Goal: Task Accomplishment & Management: Use online tool/utility

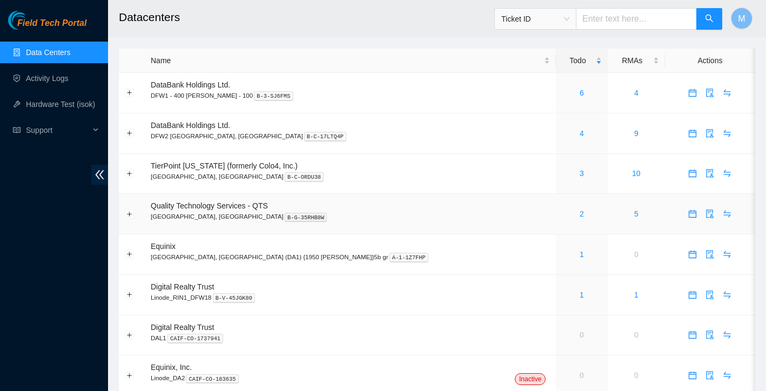
click at [562, 218] on div "2" at bounding box center [581, 214] width 39 height 12
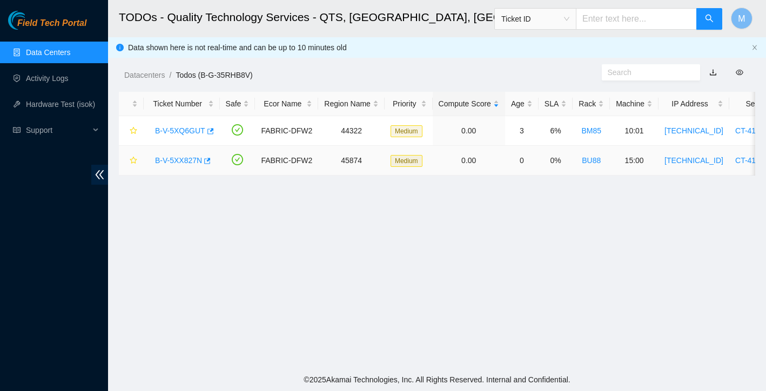
click at [174, 159] on link "B-V-5XX827N" at bounding box center [178, 160] width 47 height 9
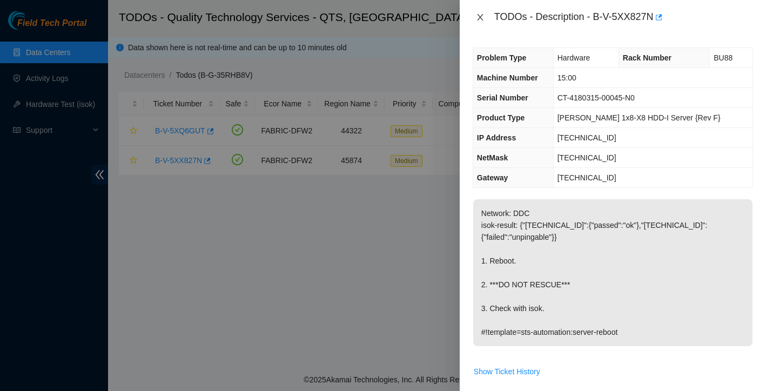
click at [482, 16] on icon "close" at bounding box center [480, 17] width 9 height 9
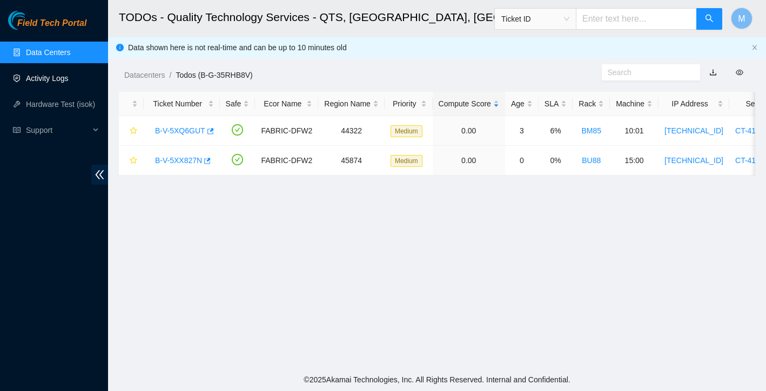
click at [57, 74] on link "Activity Logs" at bounding box center [47, 78] width 43 height 9
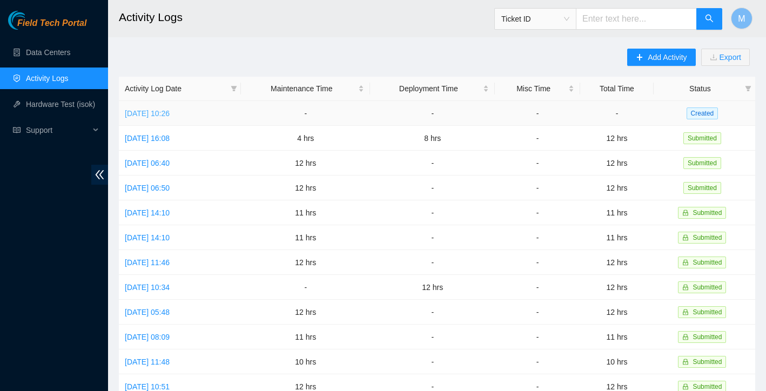
click at [170, 115] on link "[DATE] 10:26" at bounding box center [147, 113] width 45 height 9
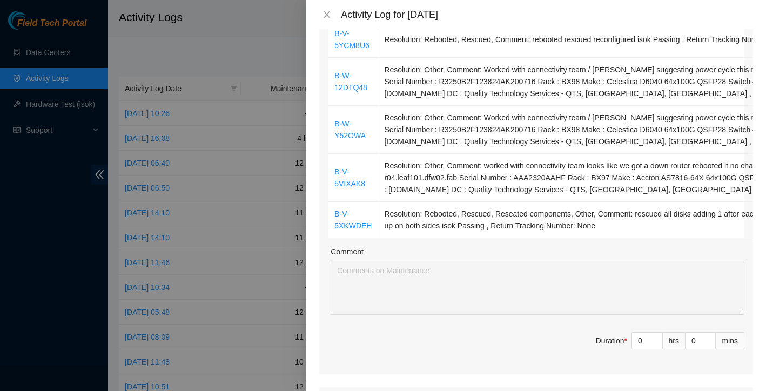
scroll to position [535, 0]
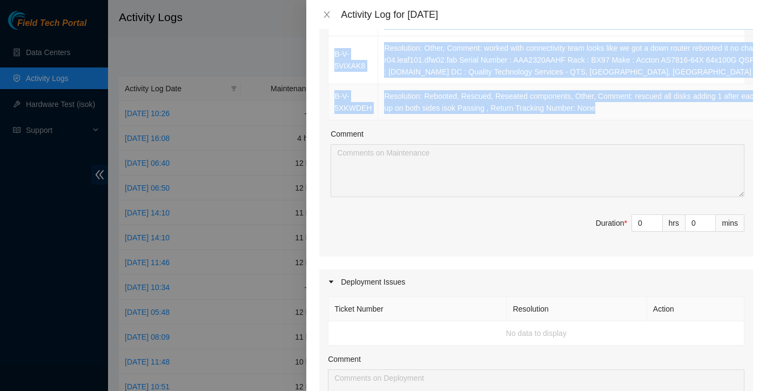
drag, startPoint x: 332, startPoint y: 218, endPoint x: 454, endPoint y: 49, distance: 208.6
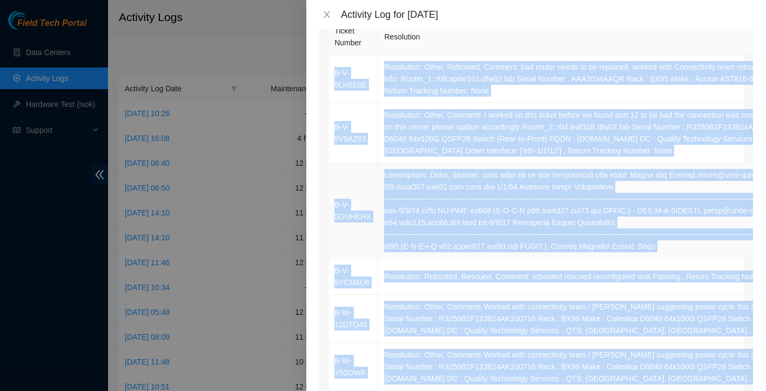
scroll to position [178, 0]
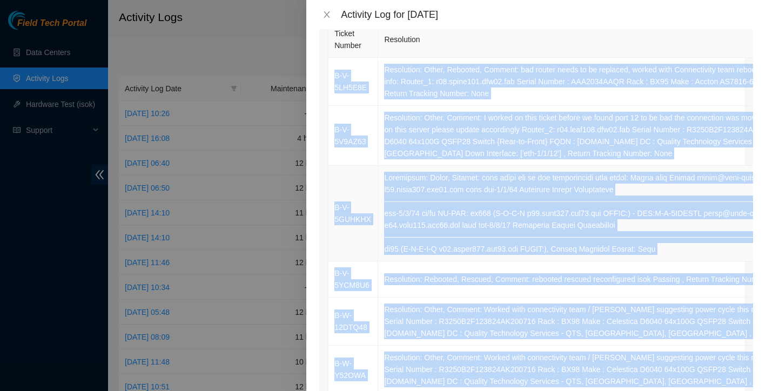
copy tbody "B-V-5LH5E8E Resolution: Other, Rebooted, Comment: bad router needs to be replac…"
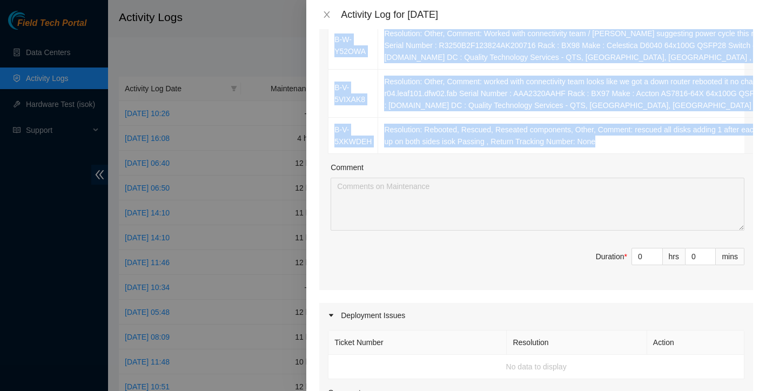
scroll to position [481, 0]
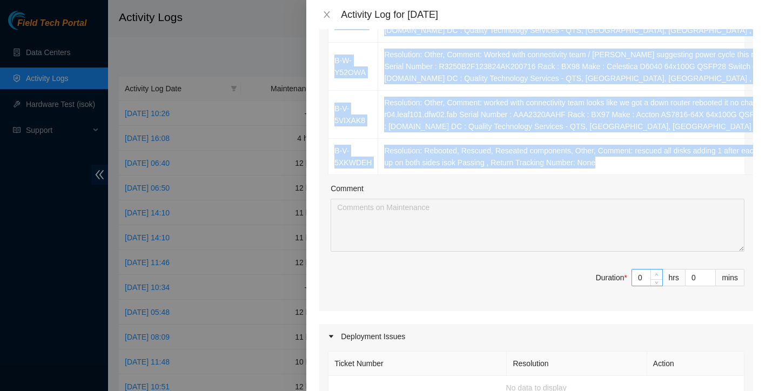
type input "1"
click at [652, 270] on span "Increase Value" at bounding box center [656, 275] width 12 height 10
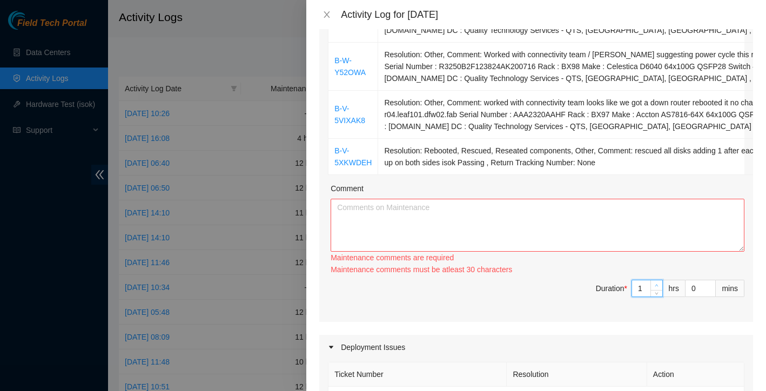
type input "12"
click at [549, 199] on textarea "Comment" at bounding box center [538, 225] width 414 height 53
paste textarea "Lorem ipsu do sit ame consect adipisc elitsed doe temporinc utl Etdoloremagn al…"
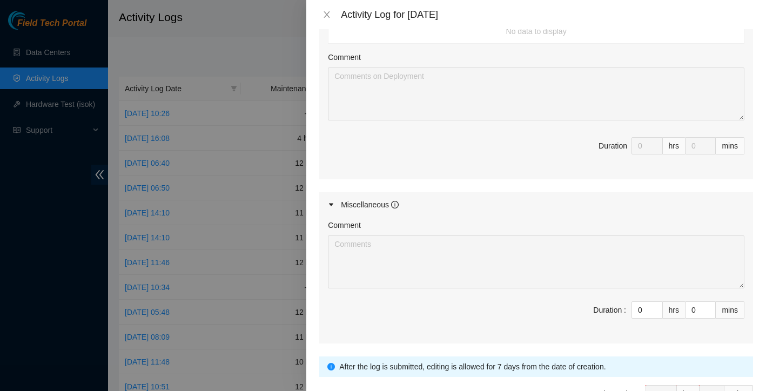
scroll to position [837, 0]
type textarea "Lorem ipsu do sit ame consect adipisc elitsed doe temporinc utl Etdoloremagn al…"
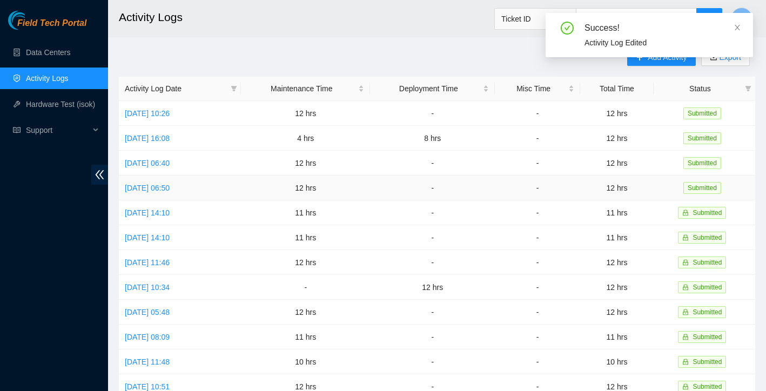
scroll to position [0, 0]
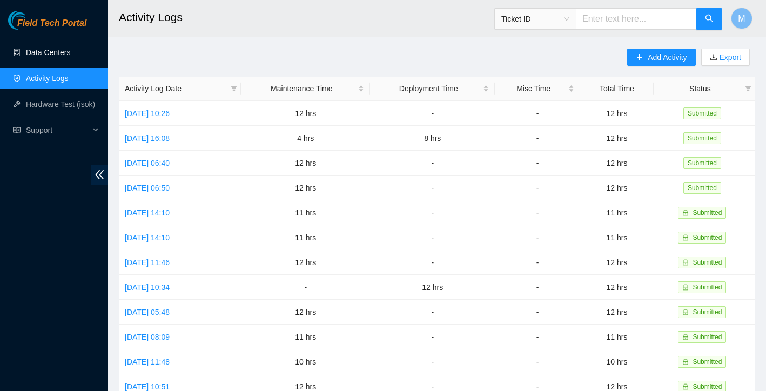
click at [64, 52] on link "Data Centers" at bounding box center [48, 52] width 44 height 9
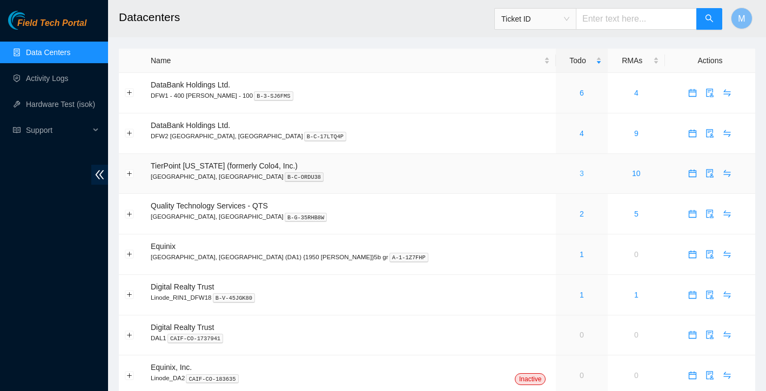
click at [580, 175] on link "3" at bounding box center [582, 173] width 4 height 9
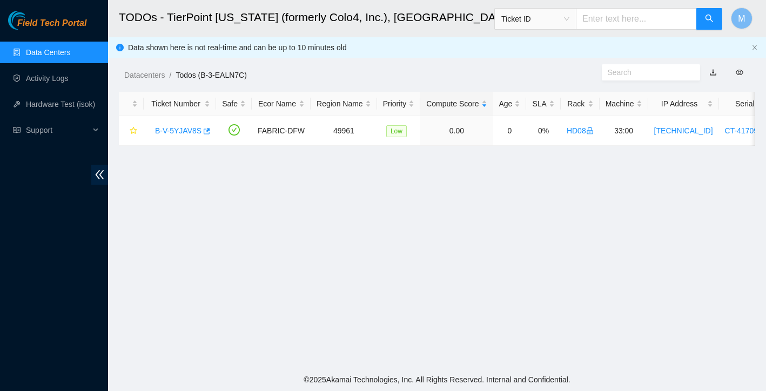
click at [33, 48] on link "Data Centers" at bounding box center [48, 52] width 44 height 9
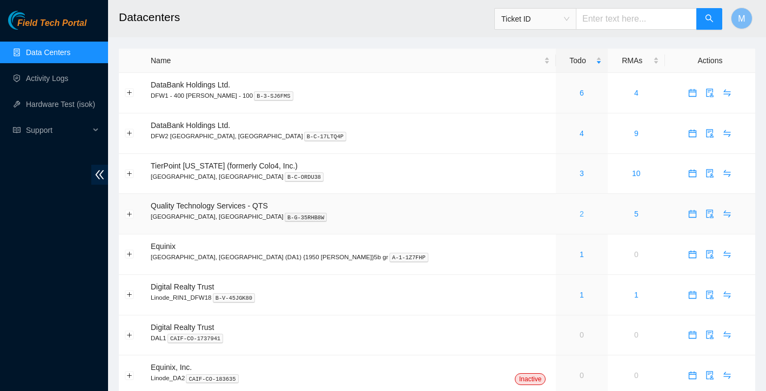
click at [580, 215] on link "2" at bounding box center [582, 214] width 4 height 9
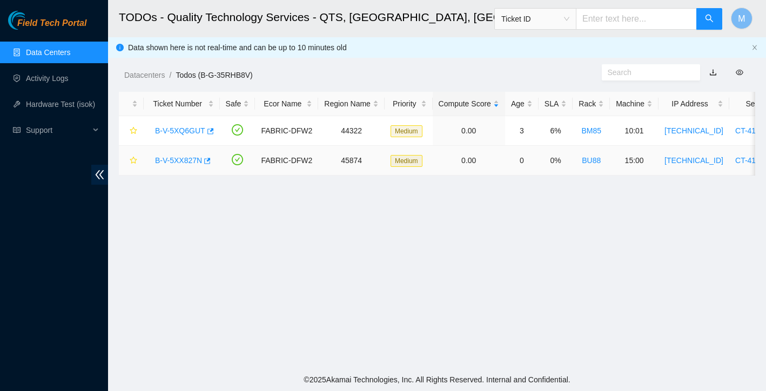
click at [187, 160] on link "B-V-5XX827N" at bounding box center [178, 160] width 47 height 9
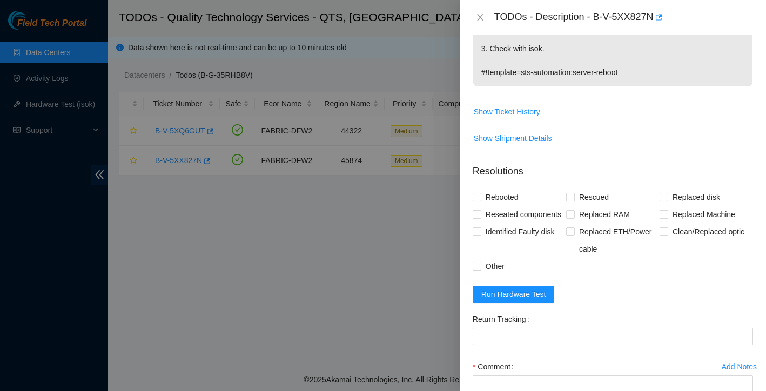
scroll to position [317, 0]
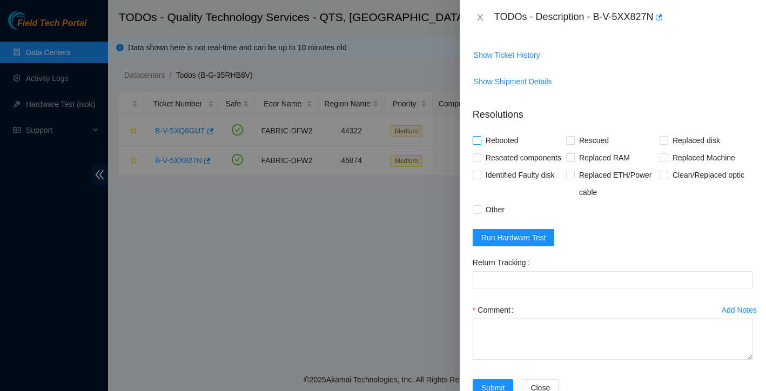
click at [479, 137] on input "Rebooted" at bounding box center [477, 140] width 8 height 8
checkbox input "true"
click at [514, 246] on button "Run Hardware Test" at bounding box center [514, 237] width 82 height 17
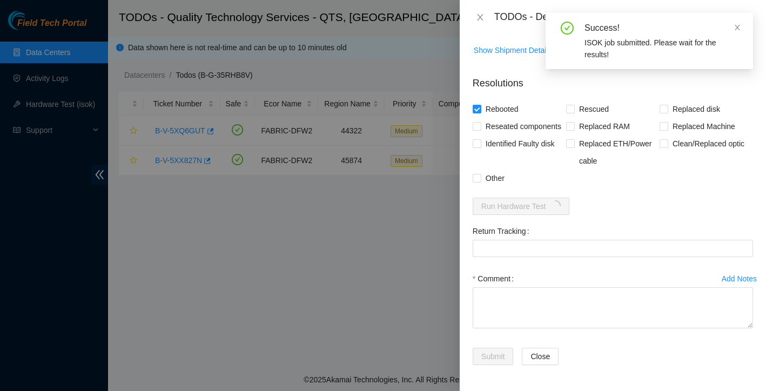
scroll to position [365, 0]
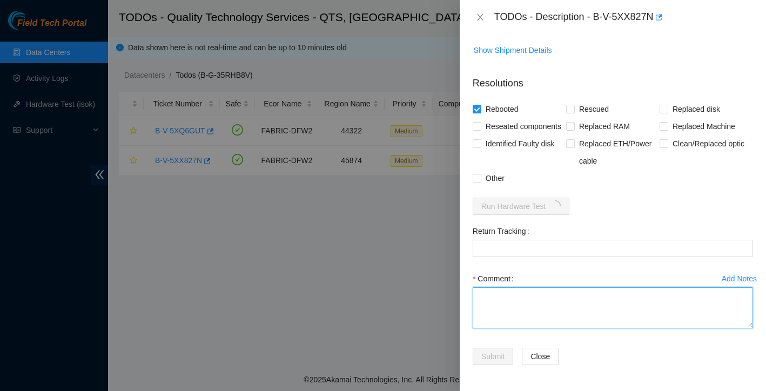
click at [515, 297] on textarea "Comment" at bounding box center [613, 307] width 280 height 41
paste textarea "Found with no video rebooted   video is up isok: passing"
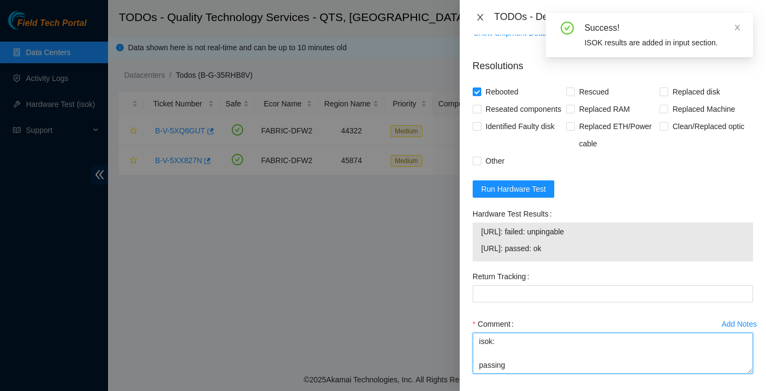
type textarea "Found with no video rebooted   video is up isok: passing"
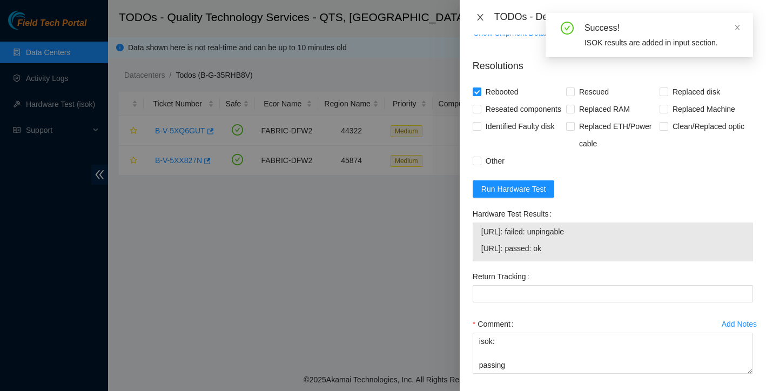
click at [482, 16] on icon "close" at bounding box center [480, 17] width 9 height 9
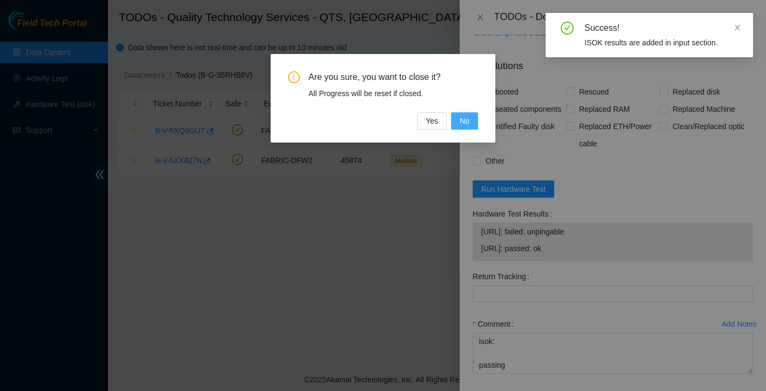
click at [467, 123] on span "No" at bounding box center [465, 121] width 10 height 12
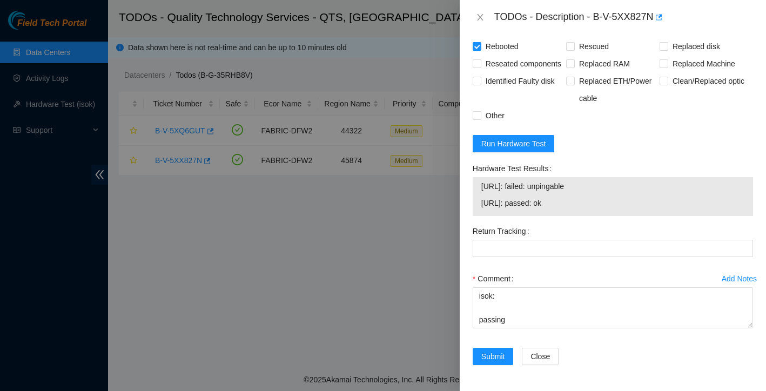
scroll to position [428, 0]
click at [481, 14] on icon "close" at bounding box center [480, 17] width 9 height 9
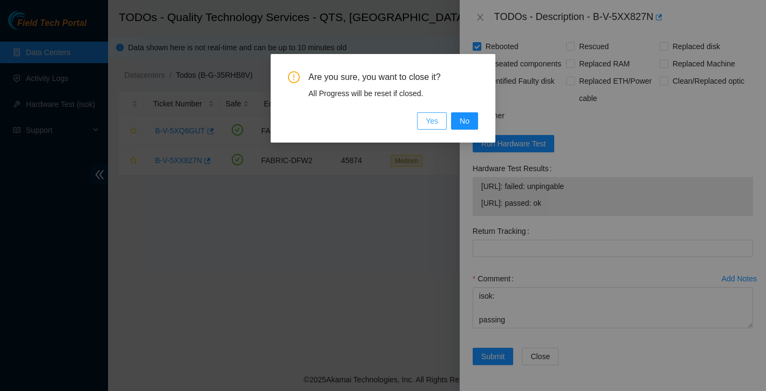
click at [437, 114] on button "Yes" at bounding box center [432, 120] width 30 height 17
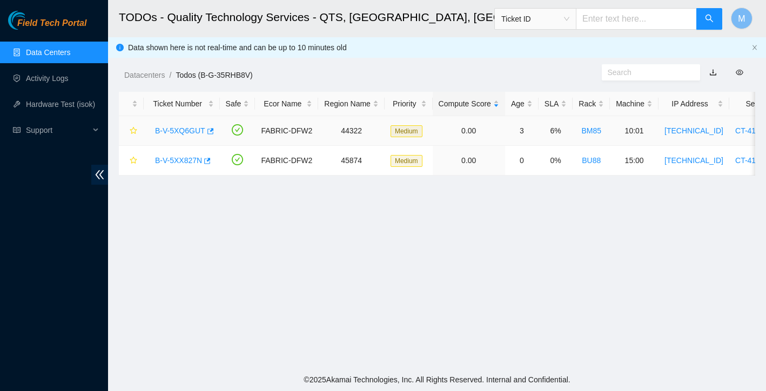
click at [197, 130] on link "B-V-5XQ6GUT" at bounding box center [180, 130] width 50 height 9
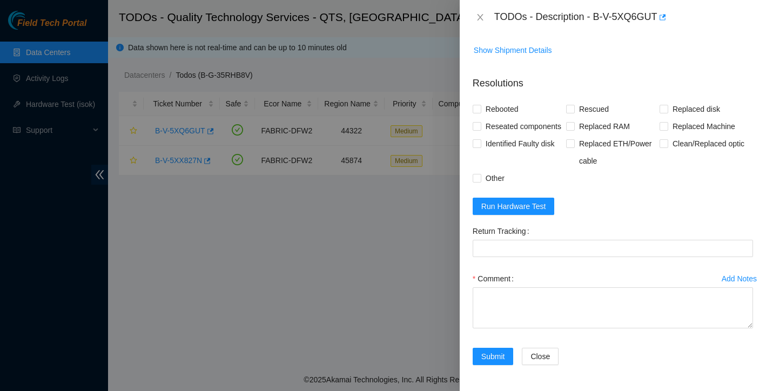
scroll to position [746, 0]
click at [482, 16] on icon "close" at bounding box center [480, 17] width 9 height 9
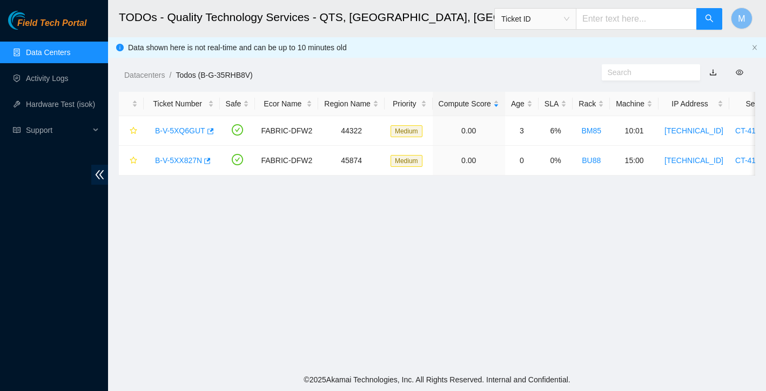
scroll to position [0, 0]
click at [191, 131] on link "B-V-5XQ6GUT" at bounding box center [180, 130] width 50 height 9
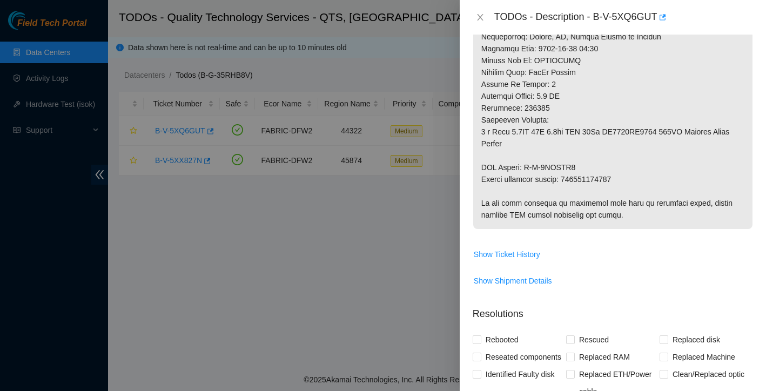
scroll to position [630, 0]
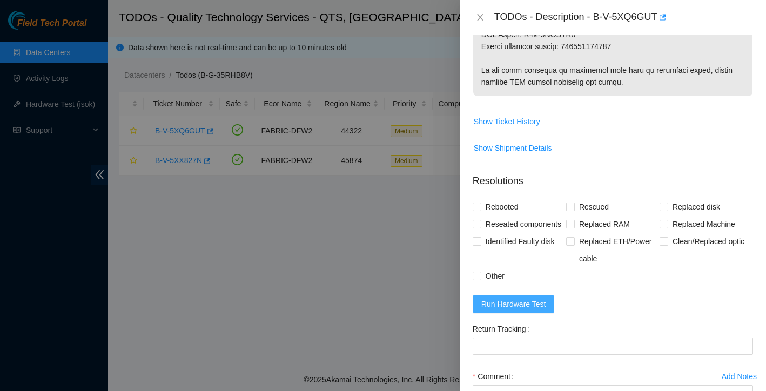
click at [502, 310] on span "Run Hardware Test" at bounding box center [513, 304] width 65 height 12
